Goal: Information Seeking & Learning: Check status

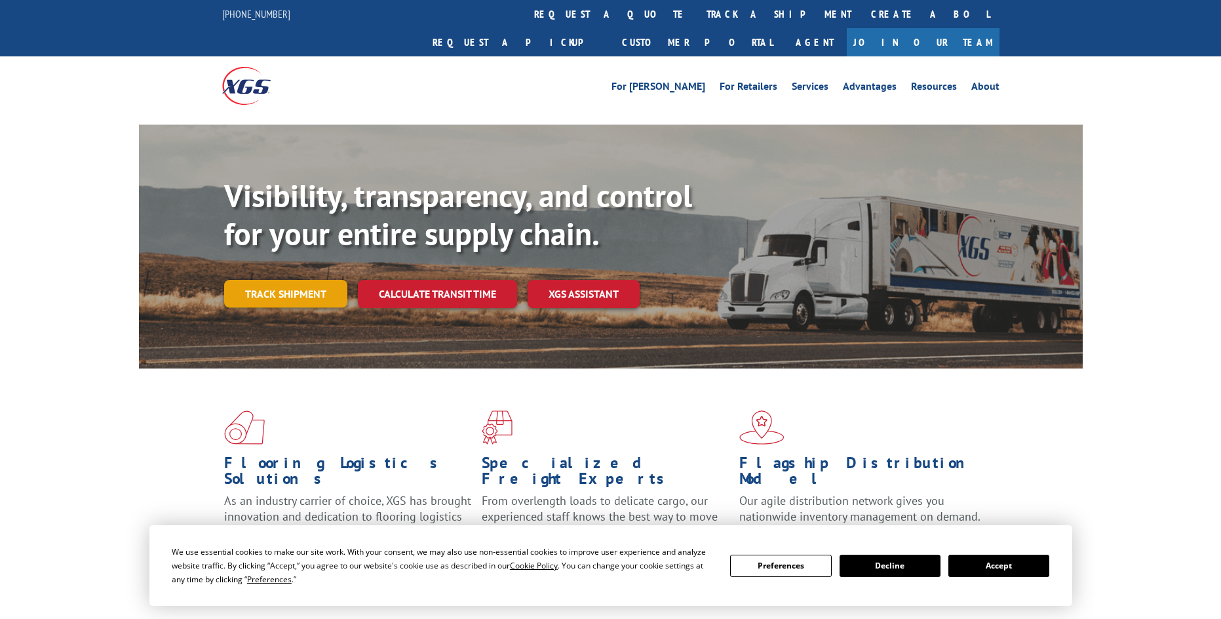
click at [262, 280] on link "Track shipment" at bounding box center [285, 294] width 123 height 28
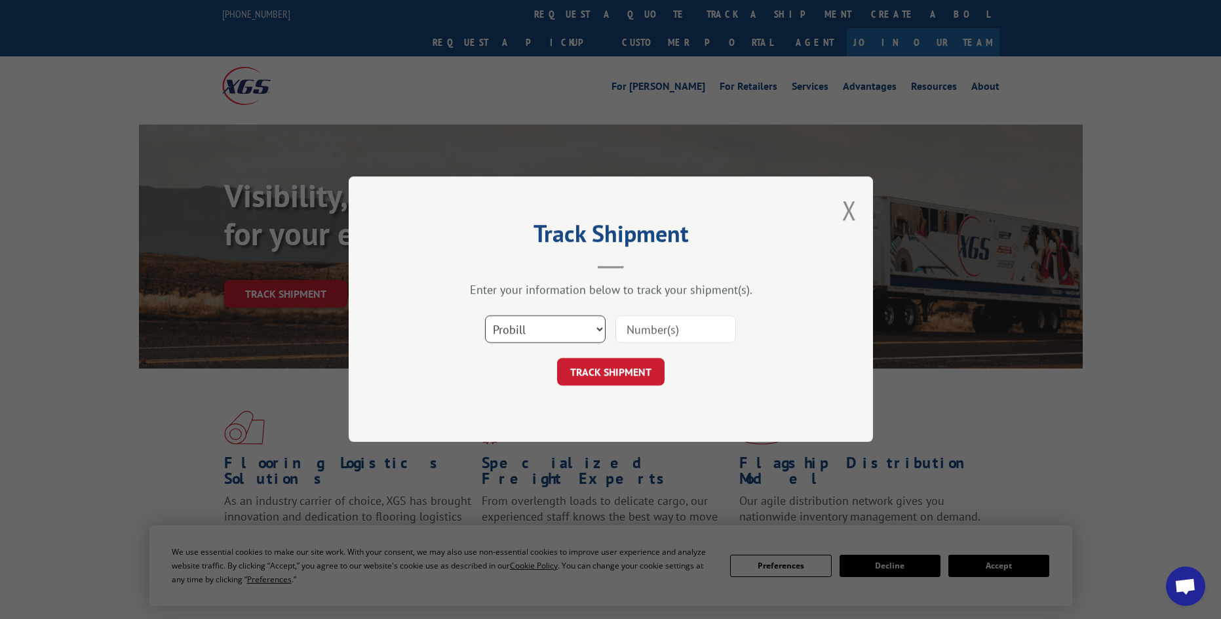
click at [557, 327] on select "Select category... Probill BOL PO" at bounding box center [545, 330] width 121 height 28
select select "bol"
click at [485, 316] on select "Select category... Probill BOL PO" at bounding box center [545, 330] width 121 height 28
click at [605, 374] on button "TRACK SHIPMENT" at bounding box center [611, 373] width 108 height 28
click at [669, 331] on input at bounding box center [676, 330] width 121 height 28
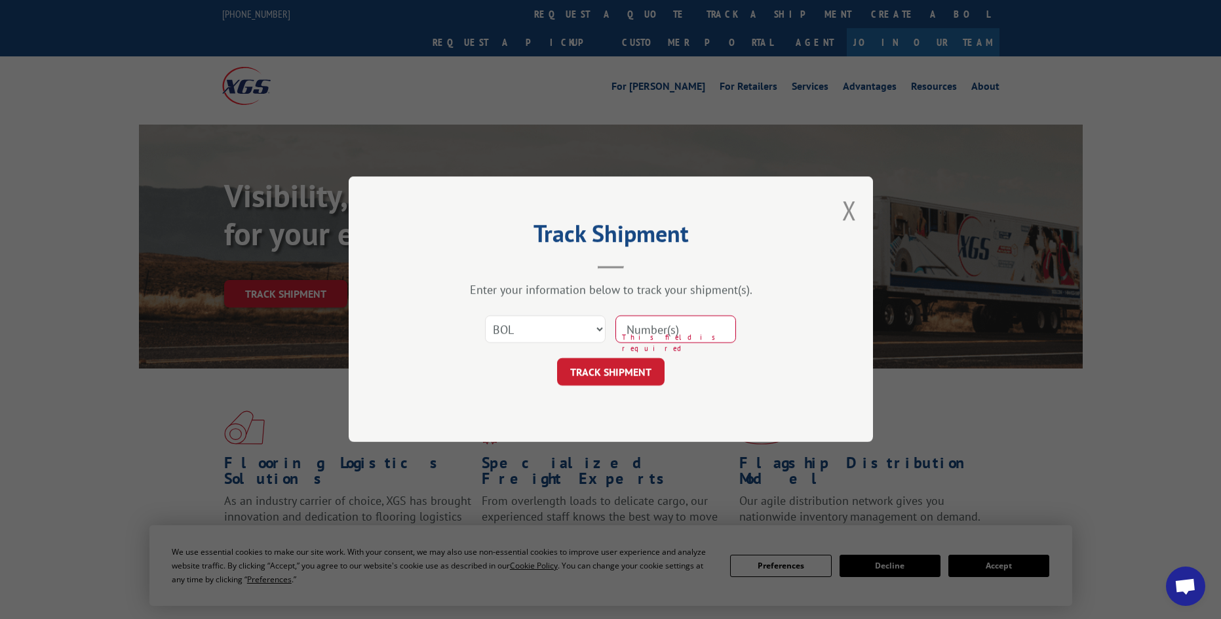
paste input "6862013"
type input "6862013"
click at [589, 366] on button "TRACK SHIPMENT" at bounding box center [611, 373] width 108 height 28
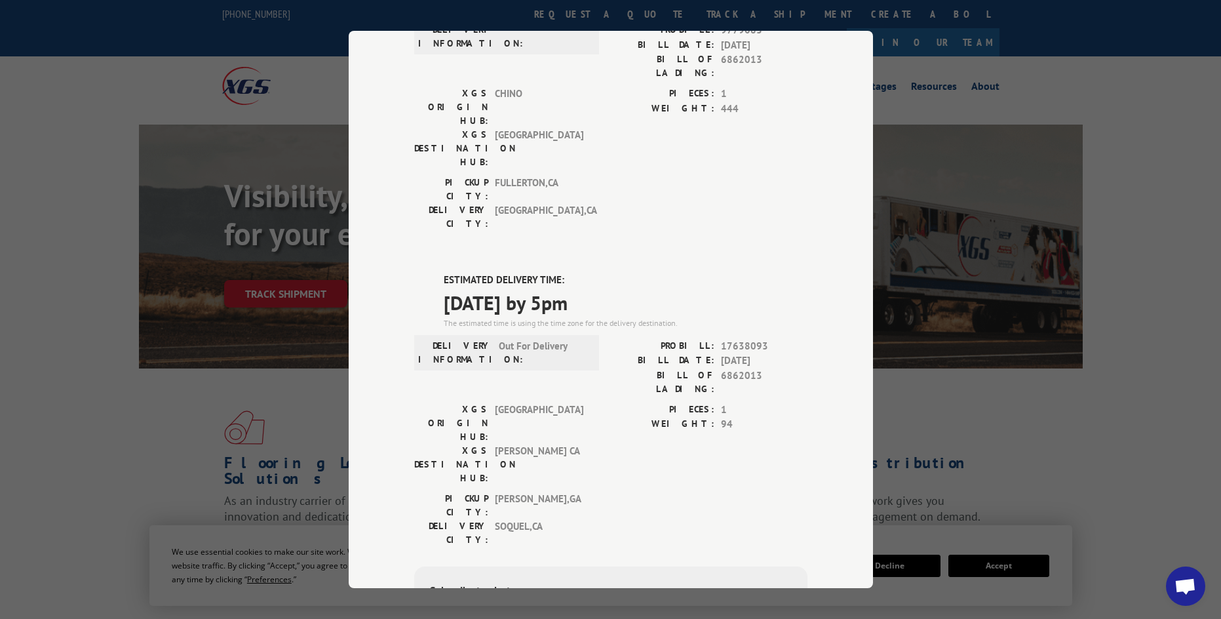
scroll to position [47, 0]
